Goal: Navigation & Orientation: Find specific page/section

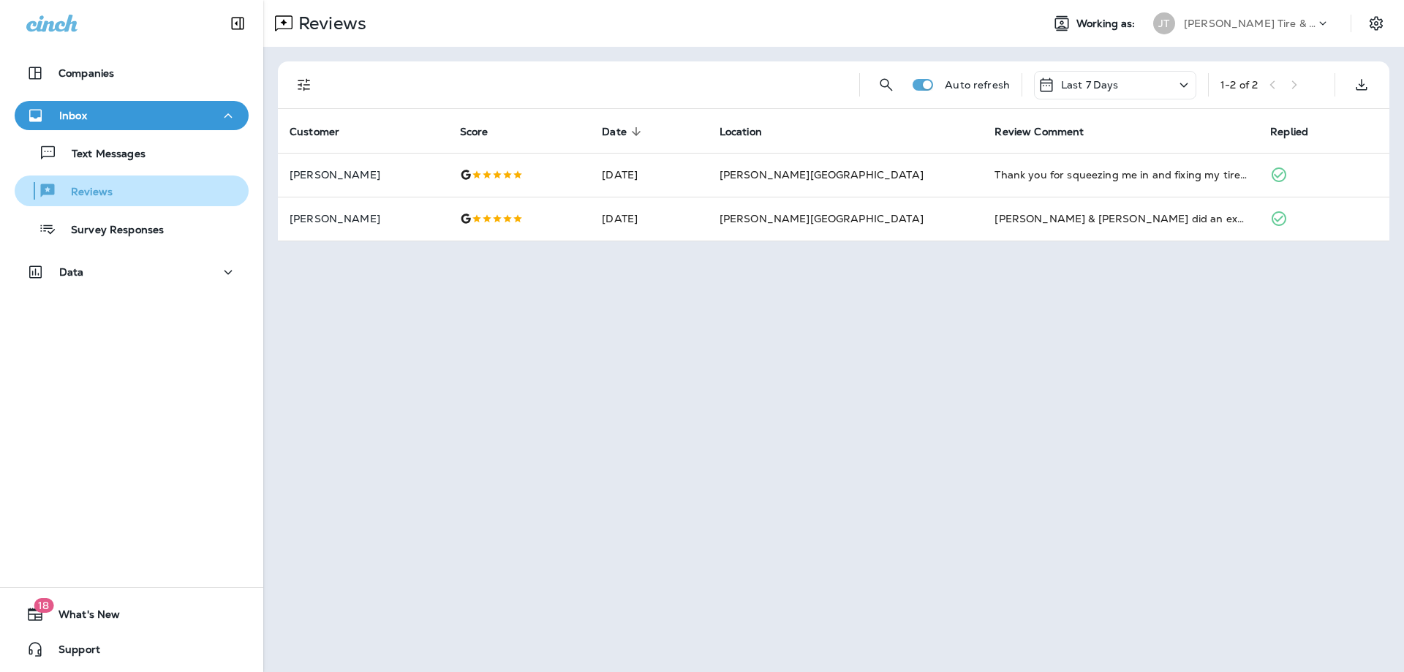
click at [97, 193] on p "Reviews" at bounding box center [84, 193] width 56 height 14
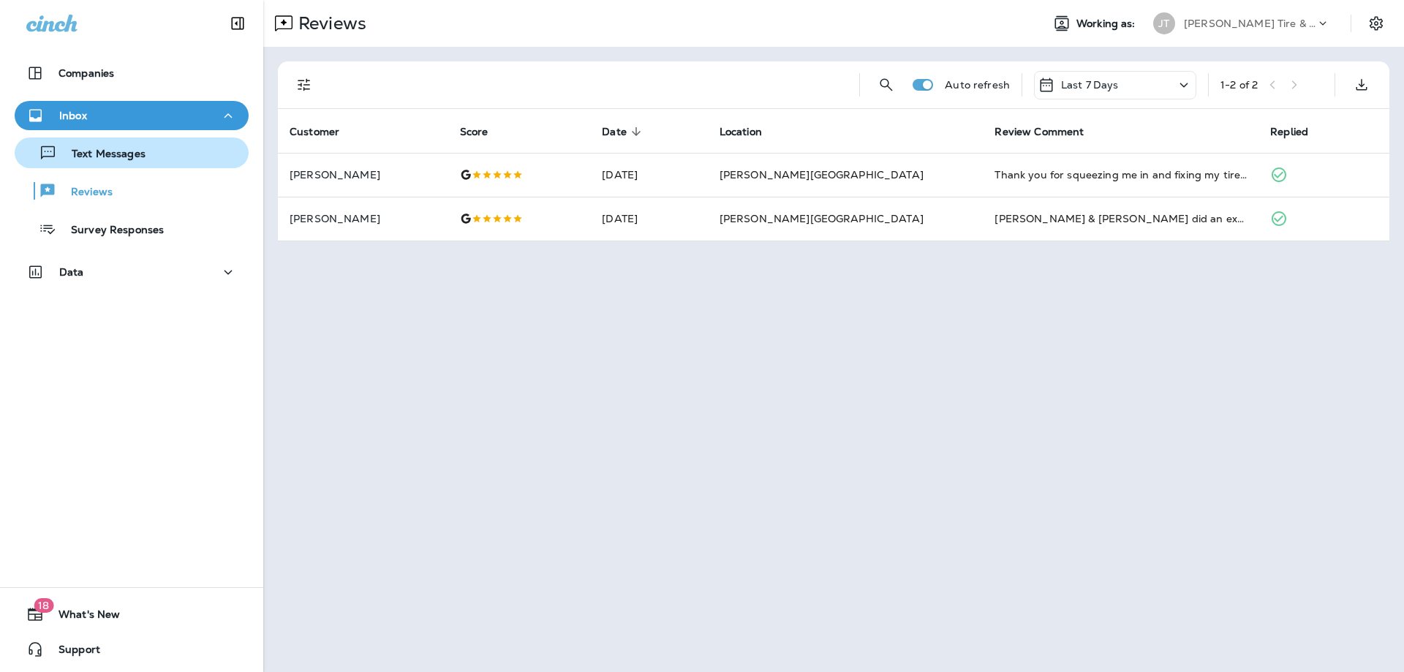
click at [113, 158] on p "Text Messages" at bounding box center [101, 155] width 88 height 14
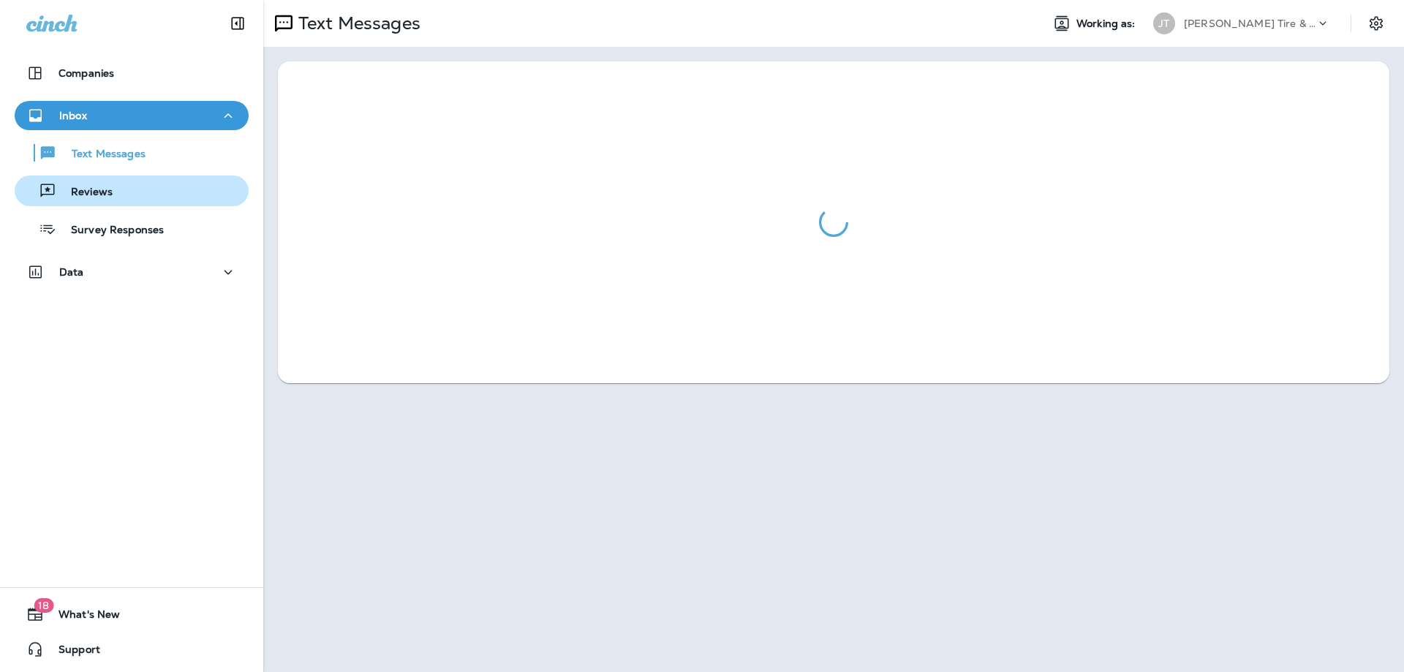
click at [93, 189] on p "Reviews" at bounding box center [84, 193] width 56 height 14
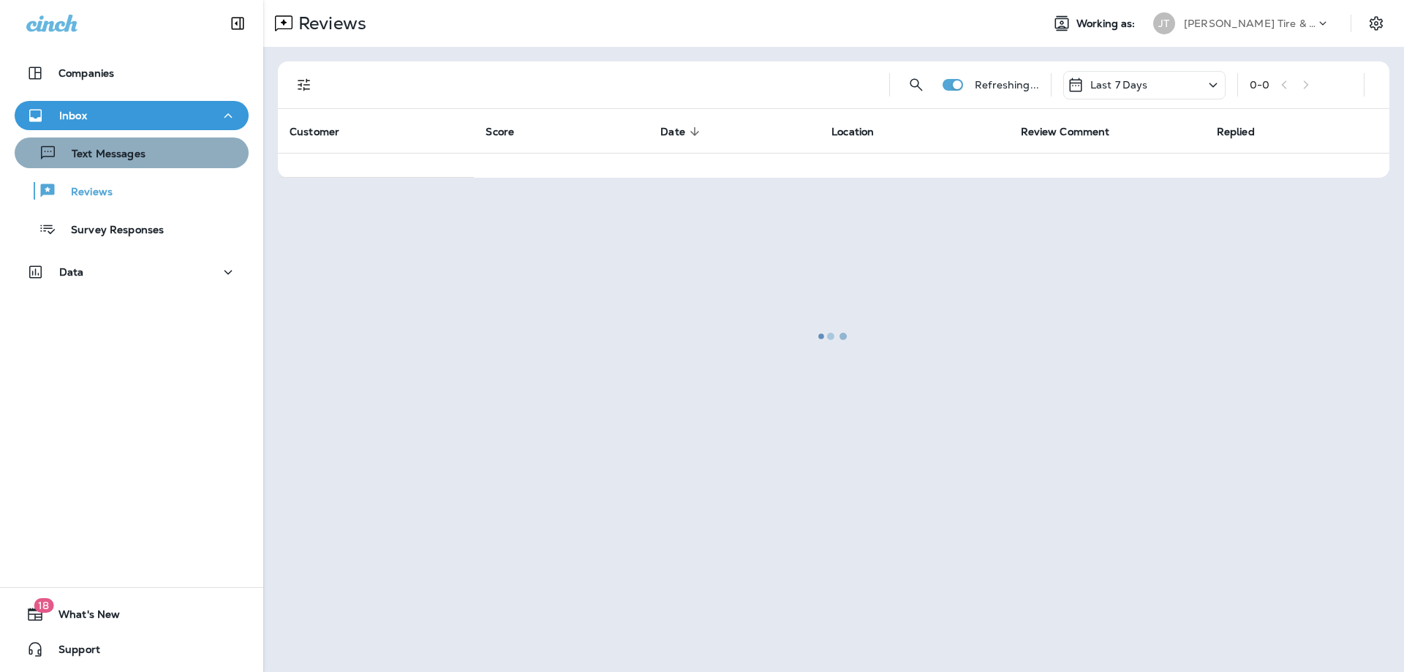
click at [116, 143] on div "Text Messages" at bounding box center [82, 153] width 125 height 22
